Goal: Information Seeking & Learning: Learn about a topic

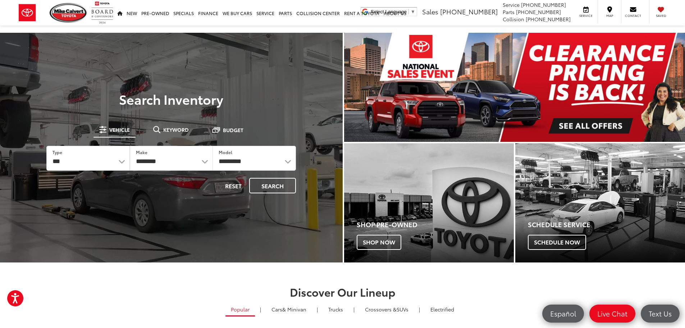
click at [602, 90] on img "carousel slide number 1 of 1" at bounding box center [514, 87] width 341 height 109
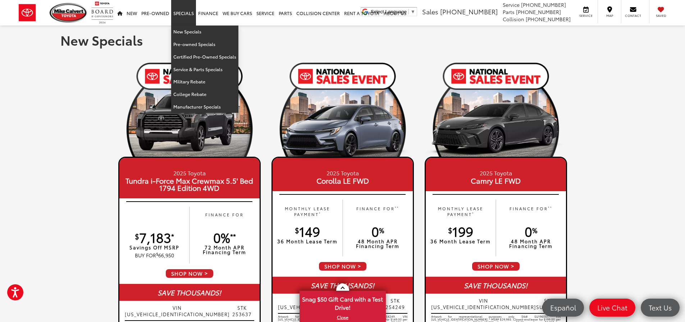
click at [178, 15] on link "Specials" at bounding box center [183, 13] width 25 height 26
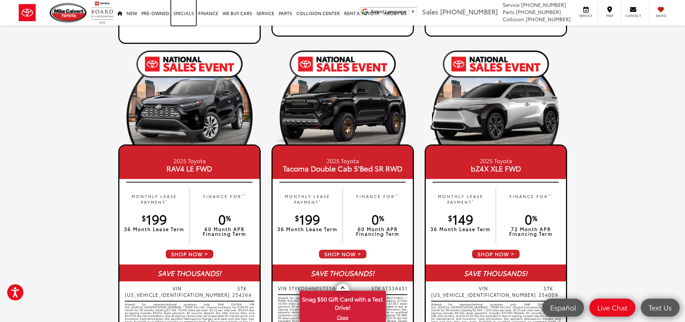
scroll to position [324, 0]
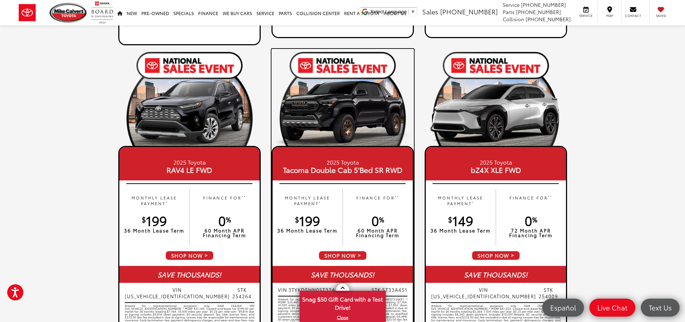
click at [307, 203] on p "MONTHLY LEASE PAYMENT *" at bounding box center [307, 201] width 63 height 12
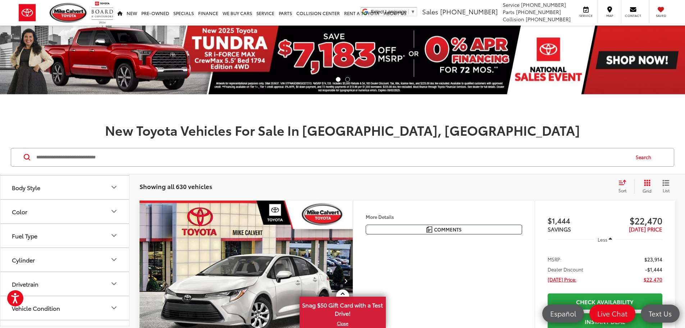
scroll to position [108, 0]
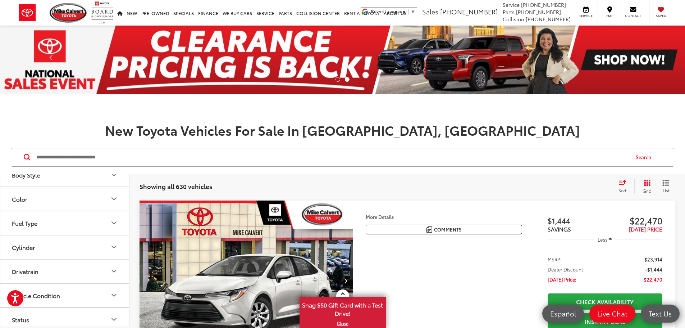
click at [97, 251] on button "Cylinder" at bounding box center [64, 246] width 129 height 23
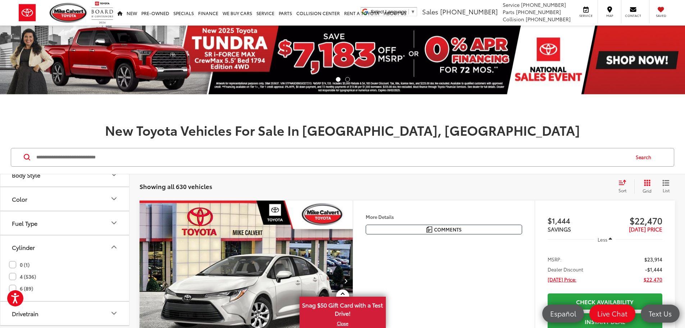
click at [269, 160] on input "Search by Make, Model, or Keyword" at bounding box center [333, 157] width 594 height 17
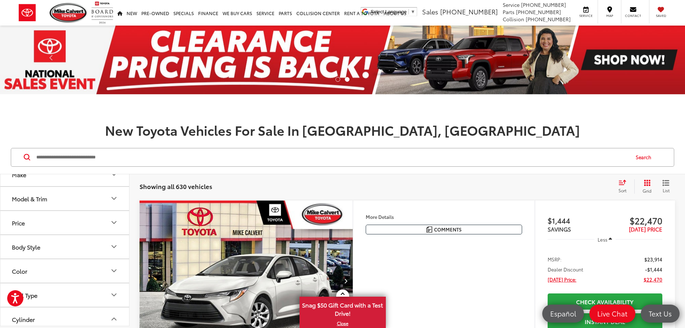
scroll to position [0, 0]
click at [69, 228] on button "Model & Trim" at bounding box center [64, 234] width 129 height 23
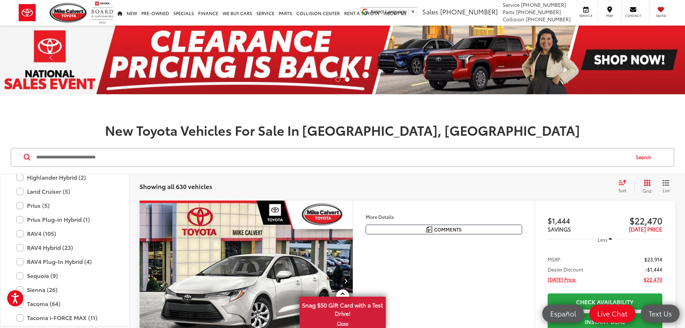
scroll to position [355, 0]
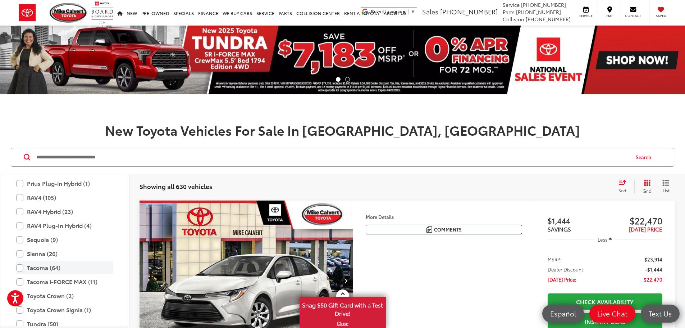
click at [20, 267] on label "Tacoma (64)" at bounding box center [64, 267] width 97 height 13
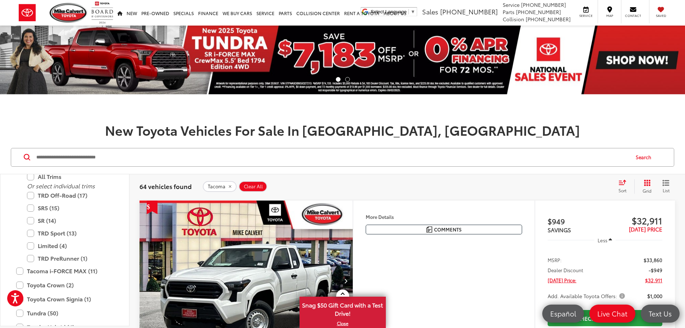
scroll to position [463, 0]
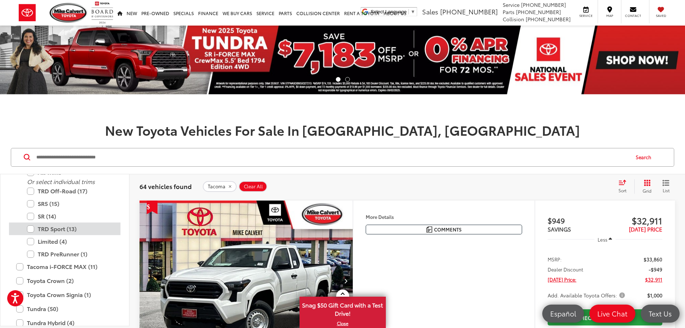
click at [30, 229] on label "TRD Sport (13)" at bounding box center [70, 228] width 86 height 13
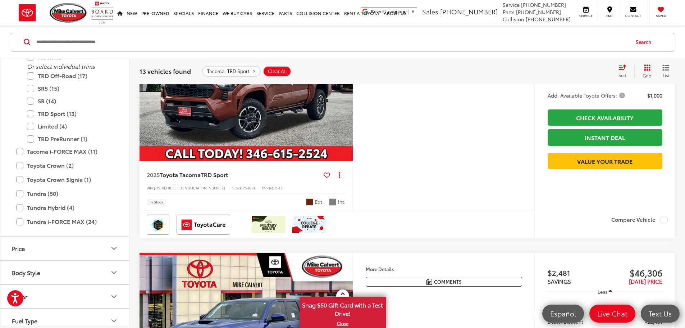
scroll to position [719, 0]
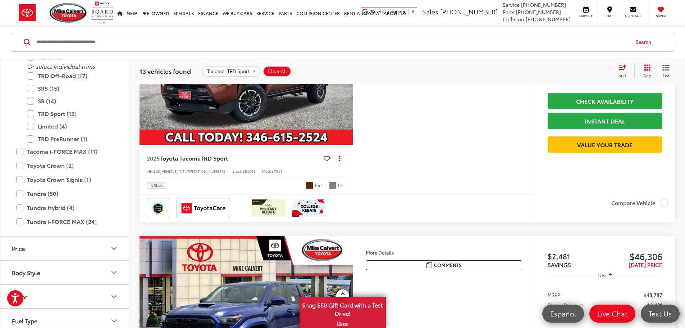
click at [329, 145] on img "2025 Toyota Tacoma TRD Sport 0" at bounding box center [246, 64] width 214 height 161
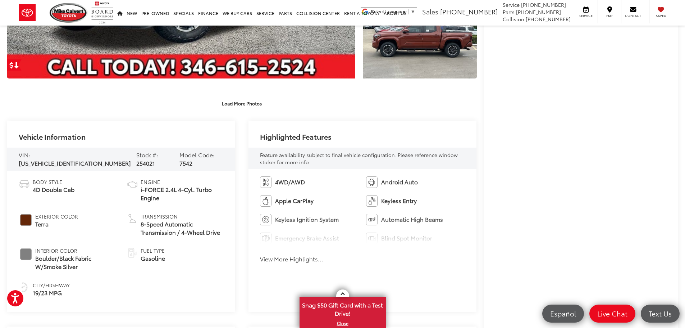
scroll to position [288, 0]
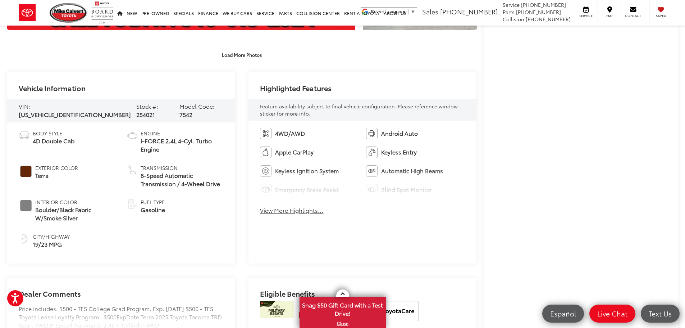
click at [284, 215] on div "4WD/AWD Android Auto Apple CarPlay Keyless Entry Keyless Ignition System Automa…" at bounding box center [363, 173] width 228 height 105
click at [283, 212] on button "View More Highlights..." at bounding box center [291, 210] width 63 height 8
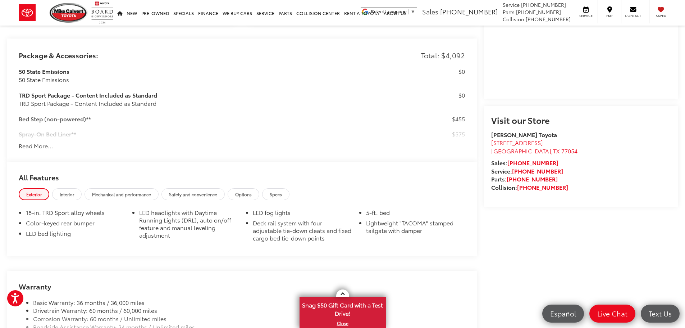
scroll to position [647, 0]
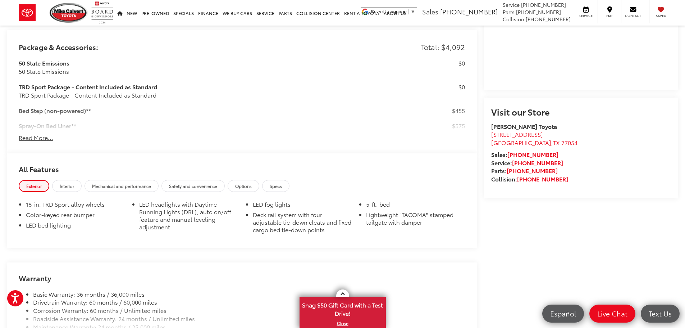
click at [46, 139] on button "Read More..." at bounding box center [36, 137] width 35 height 8
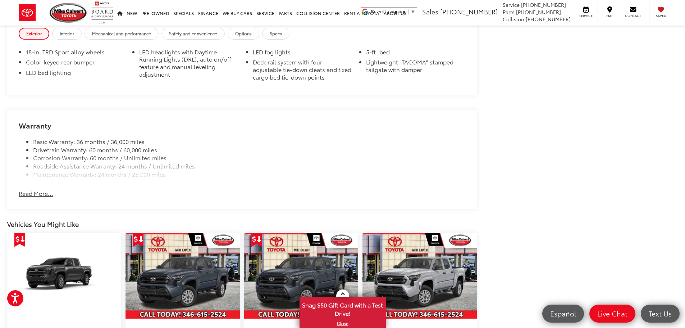
scroll to position [1138, 0]
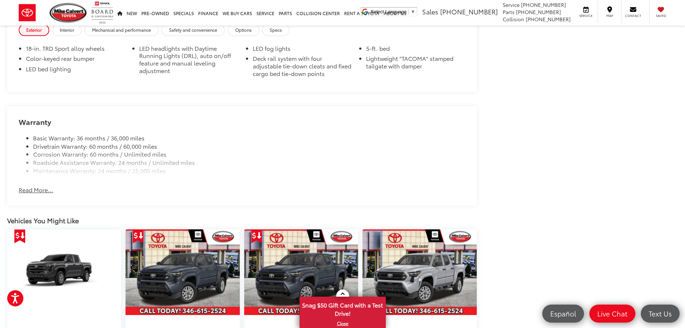
click at [41, 189] on button "Read More..." at bounding box center [36, 190] width 35 height 8
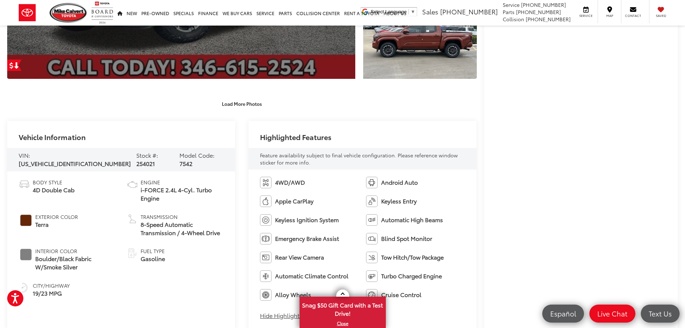
scroll to position [252, 0]
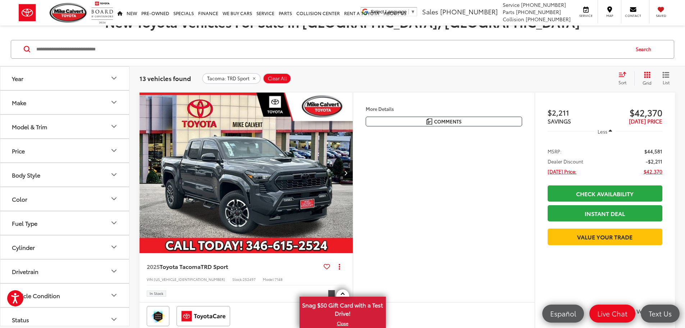
click at [322, 146] on img "2025 Toyota Tacoma TRD Sport 0" at bounding box center [246, 172] width 214 height 161
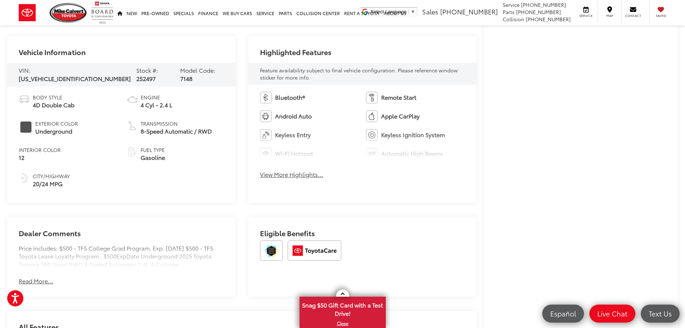
scroll to position [360, 0]
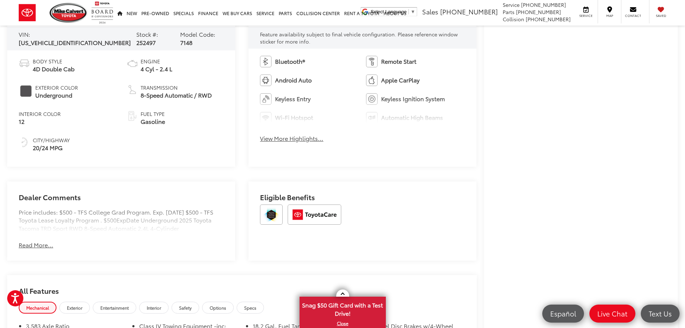
click at [37, 243] on button "Read More..." at bounding box center [36, 245] width 35 height 8
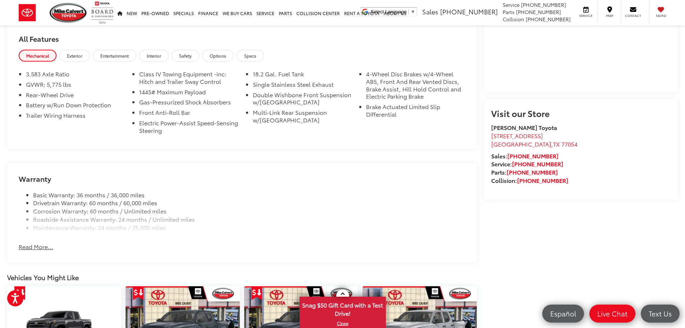
scroll to position [647, 0]
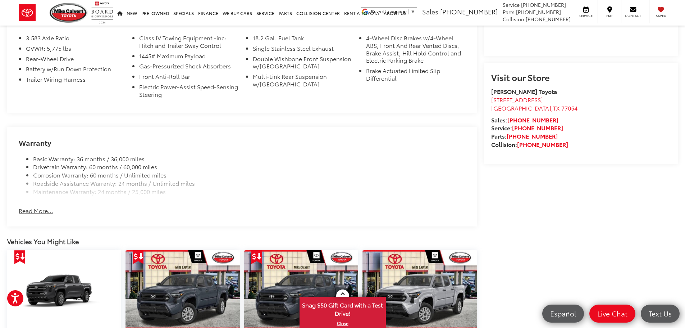
click at [35, 208] on button "Read More..." at bounding box center [36, 210] width 35 height 8
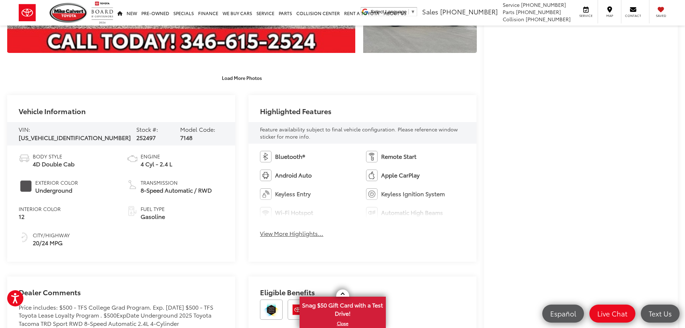
scroll to position [252, 0]
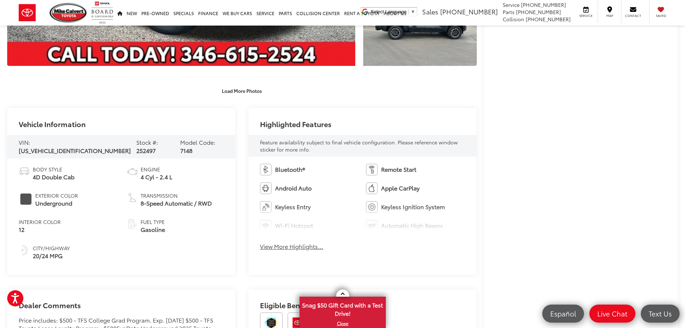
click at [297, 250] on button "View More Highlights..." at bounding box center [291, 246] width 63 height 8
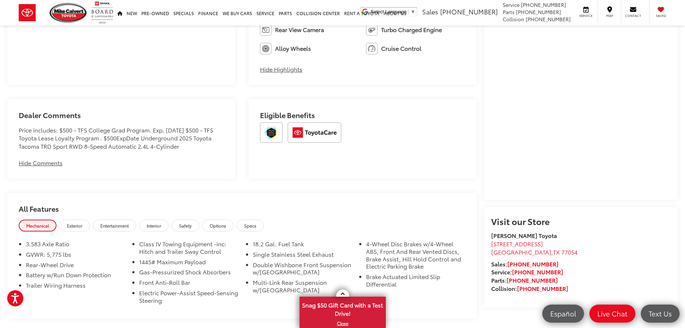
scroll to position [576, 0]
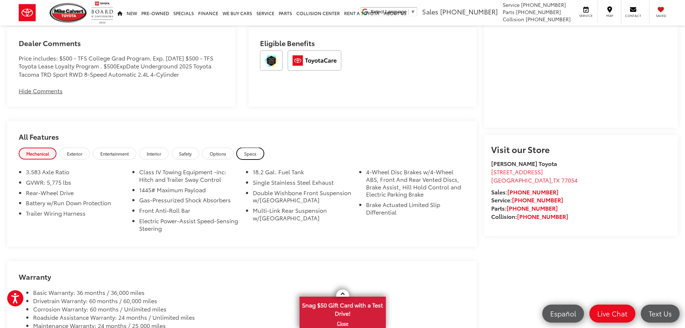
click at [254, 156] on span "Specs" at bounding box center [250, 153] width 12 height 6
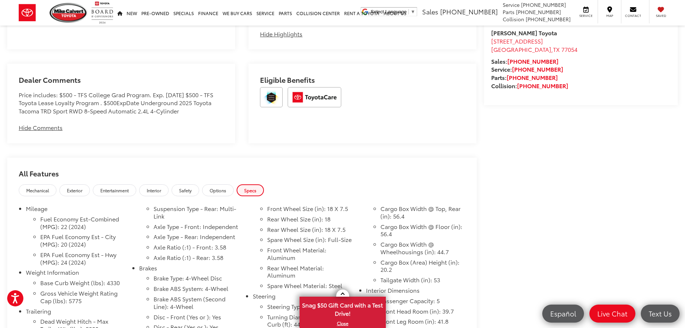
scroll to position [540, 0]
click at [105, 189] on span "Entertainment" at bounding box center [114, 189] width 28 height 6
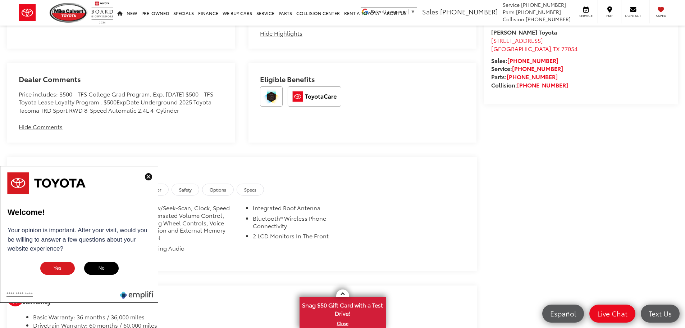
click at [372, 206] on ul "Radio: 8" Toyota Audio Multimedia -inc: touchscreen, 6 speakers, wireless Apple…" at bounding box center [242, 231] width 446 height 55
click at [150, 177] on img at bounding box center [148, 176] width 7 height 7
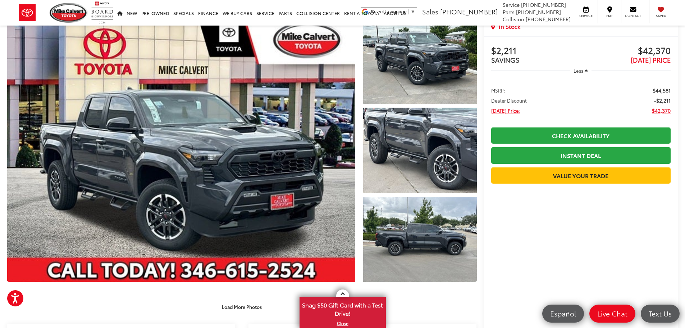
scroll to position [0, 0]
